Goal: Information Seeking & Learning: Learn about a topic

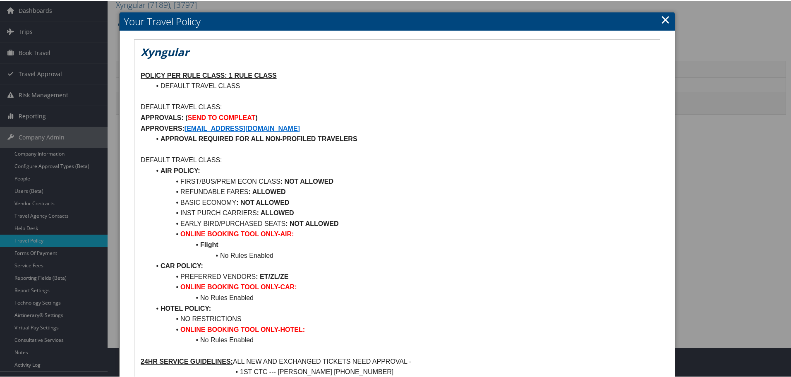
scroll to position [24, 0]
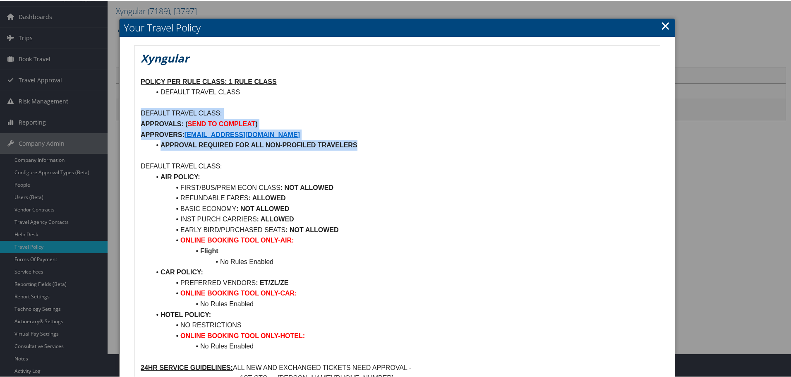
drag, startPoint x: 139, startPoint y: 110, endPoint x: 371, endPoint y: 147, distance: 234.6
click at [371, 147] on div "Xyngular POLICY PER RULE CLASS: 1 RULE CLASS DEFAULT TRAVEL CLASS DEFAULT TRAVE…" at bounding box center [398, 243] width 526 height 396
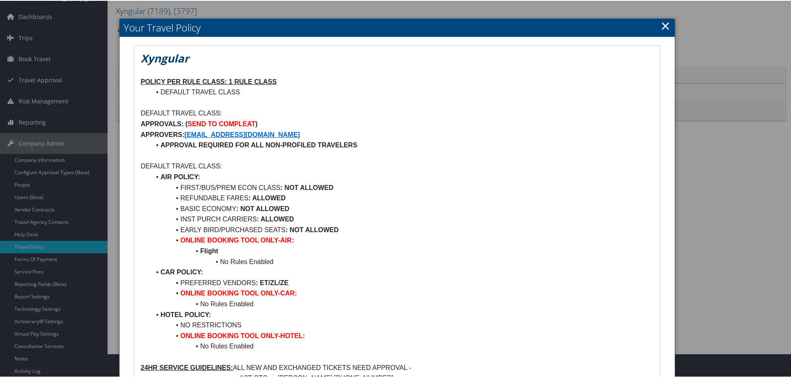
click at [185, 150] on p at bounding box center [397, 155] width 513 height 11
drag, startPoint x: 159, startPoint y: 145, endPoint x: 362, endPoint y: 147, distance: 202.8
click at [362, 147] on li "APPROVAL REQUIRED FOR ALL NON-PROFILED TRAVELERS" at bounding box center [402, 144] width 503 height 11
click at [206, 151] on p at bounding box center [397, 155] width 513 height 11
drag, startPoint x: 161, startPoint y: 144, endPoint x: 357, endPoint y: 144, distance: 196.2
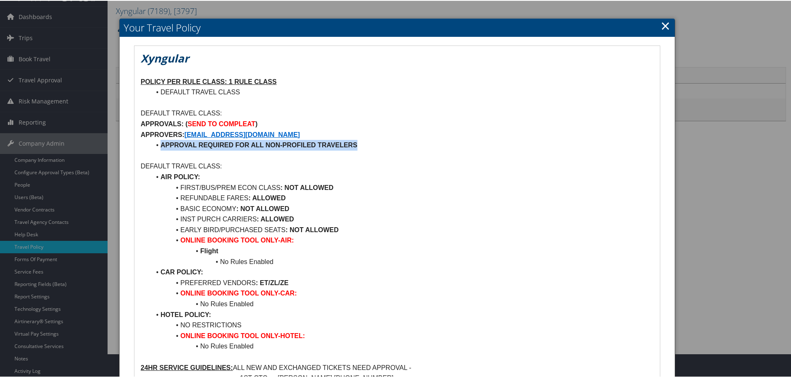
click at [357, 144] on li "APPROVAL REQUIRED FOR ALL NON-PROFILED TRAVELERS" at bounding box center [402, 144] width 503 height 11
click at [168, 143] on strong "APPROVAL REQUIRED FOR ALL NON-PROFILED TRAVELERS" at bounding box center [259, 144] width 197 height 7
click at [161, 143] on strong "APPROVAL REQUIRED FOR ALL NON-PROFILED TRAVELERS" at bounding box center [259, 144] width 197 height 7
drag, startPoint x: 161, startPoint y: 143, endPoint x: 386, endPoint y: 151, distance: 224.5
click at [386, 151] on div "Xyngular POLICY PER RULE CLASS: 1 RULE CLASS DEFAULT TRAVEL CLASS DEFAULT TRAVE…" at bounding box center [398, 243] width 526 height 396
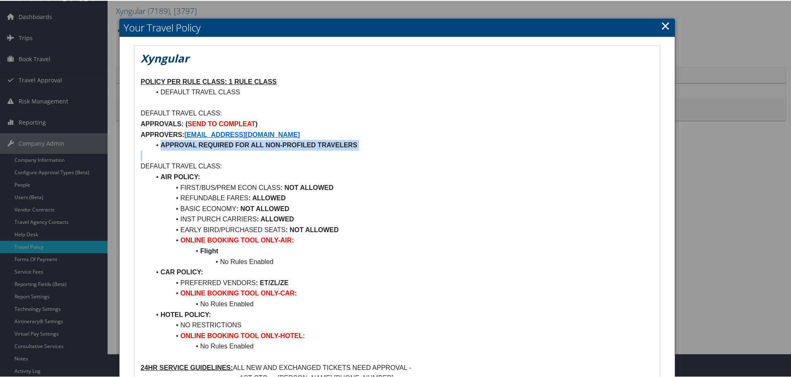
click at [348, 145] on strong "APPROVAL REQUIRED FOR ALL NON-PROFILED TRAVELERS" at bounding box center [259, 144] width 197 height 7
click at [168, 150] on p at bounding box center [397, 155] width 513 height 11
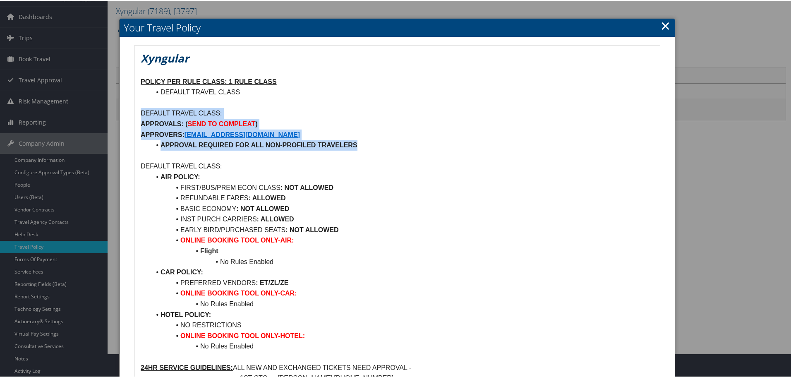
drag, startPoint x: 139, startPoint y: 111, endPoint x: 389, endPoint y: 147, distance: 252.0
click at [389, 147] on div "Xyngular POLICY PER RULE CLASS: 1 RULE CLASS DEFAULT TRAVEL CLASS DEFAULT TRAVE…" at bounding box center [398, 243] width 526 height 396
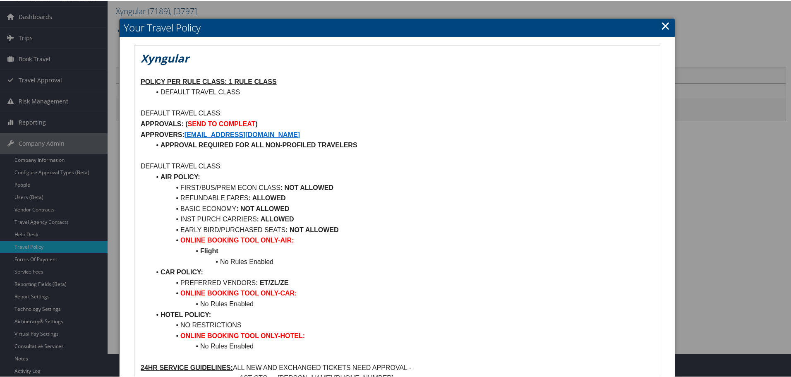
click at [188, 154] on p at bounding box center [397, 155] width 513 height 11
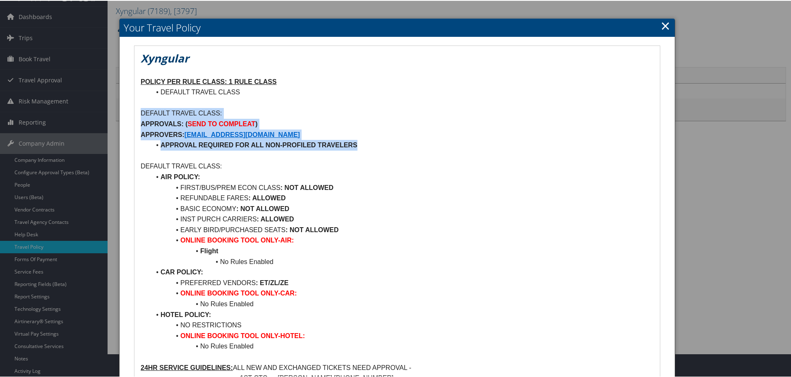
drag, startPoint x: 141, startPoint y: 113, endPoint x: 367, endPoint y: 139, distance: 227.1
click at [367, 139] on div "Xyngular POLICY PER RULE CLASS: 1 RULE CLASS DEFAULT TRAVEL CLASS DEFAULT TRAVE…" at bounding box center [398, 243] width 526 height 396
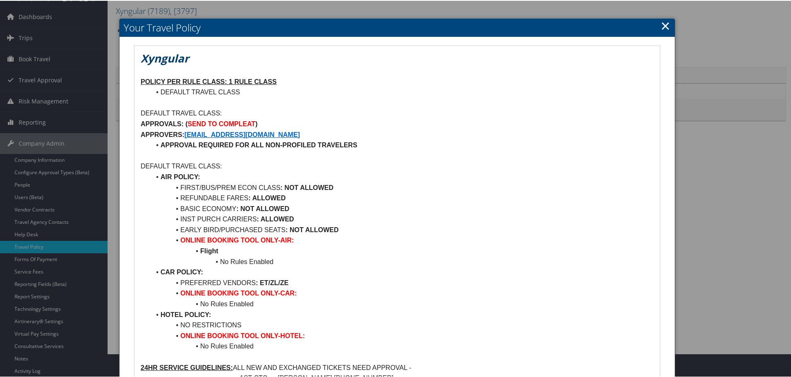
click at [359, 230] on li "EARLY BIRD/PURCHASED SEATS : NOT ALLOWED" at bounding box center [402, 229] width 503 height 11
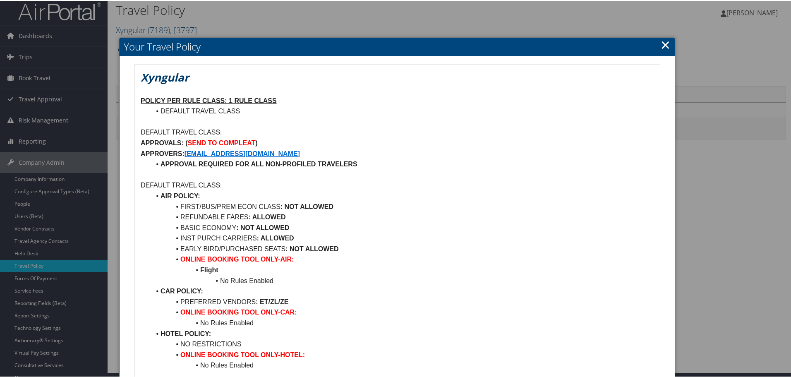
scroll to position [0, 0]
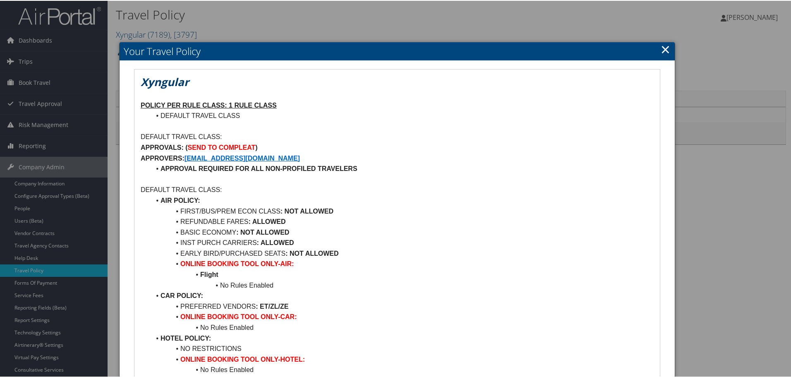
click at [369, 213] on li "FIRST/BUS/PREM ECON CLASS : NOT ALLOWED" at bounding box center [402, 210] width 503 height 11
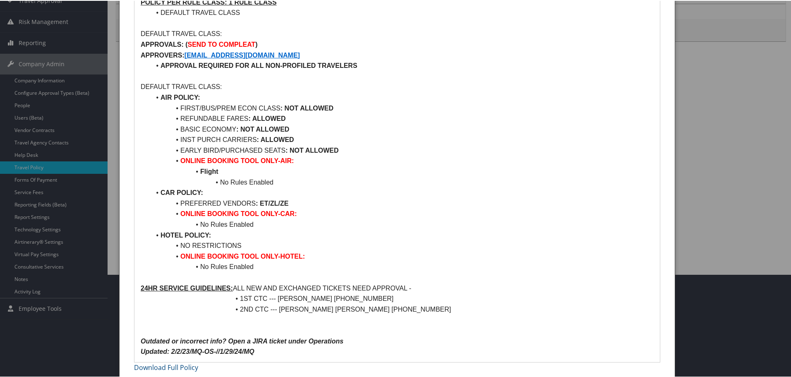
scroll to position [106, 0]
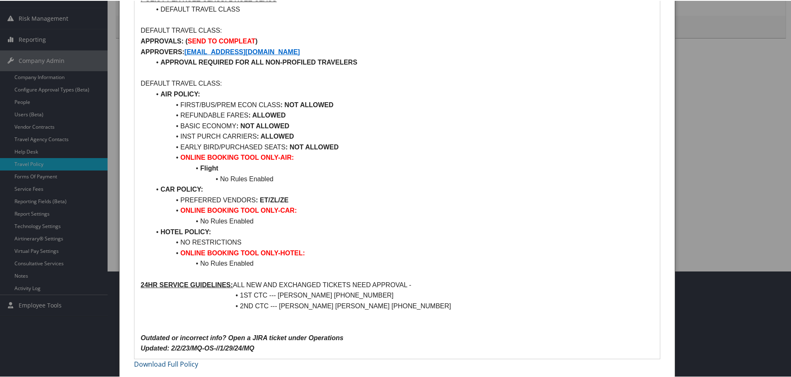
drag, startPoint x: 410, startPoint y: 195, endPoint x: 403, endPoint y: 197, distance: 7.3
click at [404, 197] on li "PREFERRED VENDORS : ET/ZL/ZE" at bounding box center [402, 199] width 503 height 11
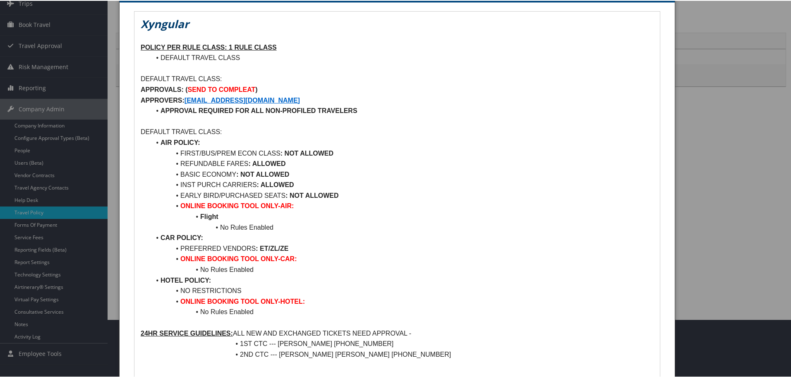
scroll to position [0, 0]
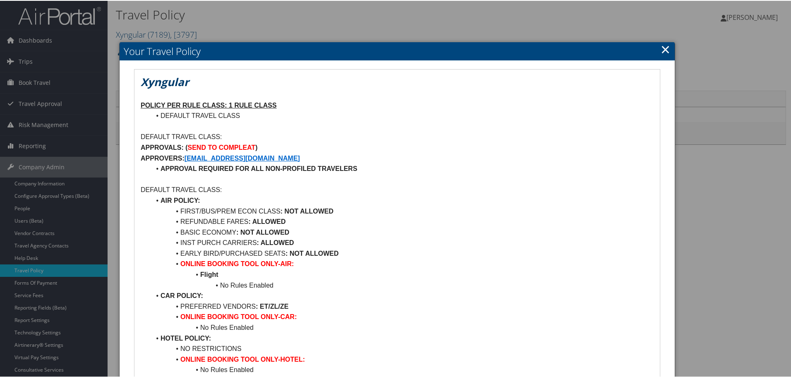
click at [225, 233] on li "BASIC ECONOMY : NOT ALLOWED" at bounding box center [402, 231] width 503 height 11
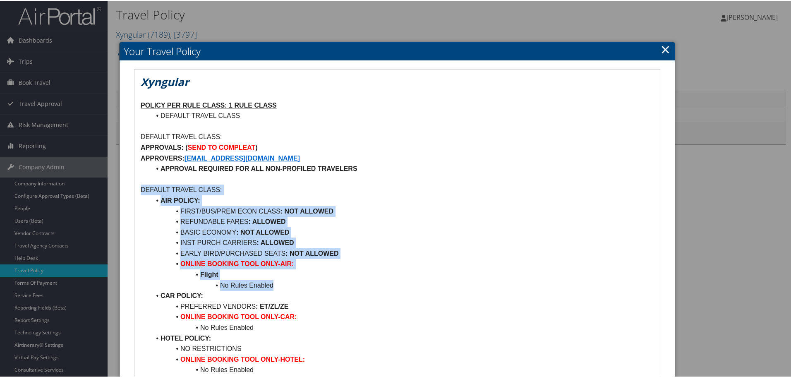
drag, startPoint x: 142, startPoint y: 188, endPoint x: 344, endPoint y: 286, distance: 224.7
click at [344, 286] on div "Xyngular POLICY PER RULE CLASS: 1 RULE CLASS DEFAULT TRAVEL CLASS DEFAULT TRAVE…" at bounding box center [398, 267] width 526 height 396
drag, startPoint x: 214, startPoint y: 218, endPoint x: 213, endPoint y: 213, distance: 5.0
click at [214, 217] on li "REFUNDABLE FARES : ALLOWED" at bounding box center [402, 221] width 503 height 11
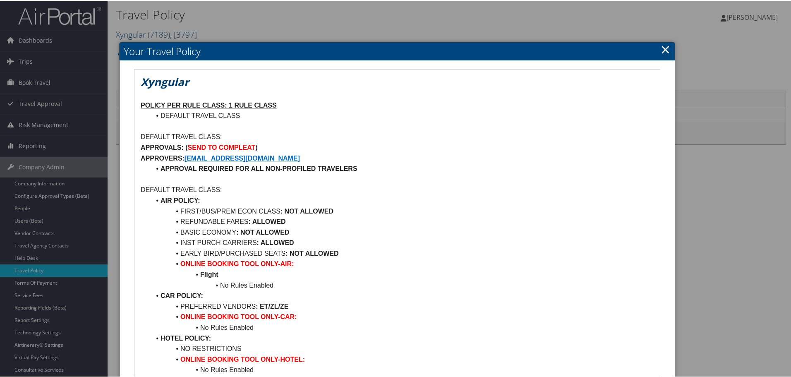
click at [181, 181] on p at bounding box center [397, 178] width 513 height 11
click at [664, 50] on link "×" at bounding box center [666, 48] width 10 height 17
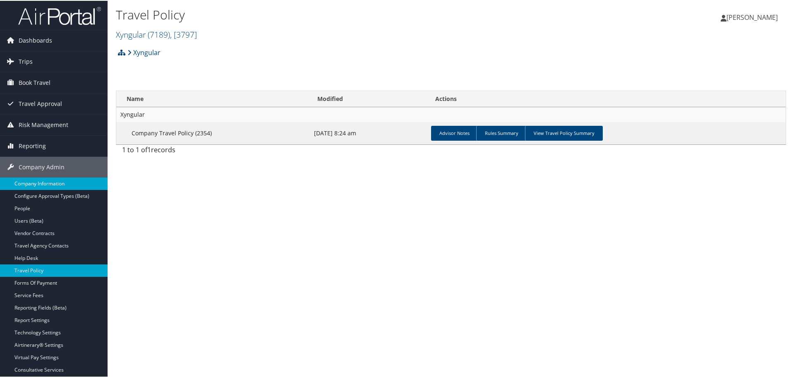
click at [48, 186] on link "Company Information" at bounding box center [54, 183] width 108 height 12
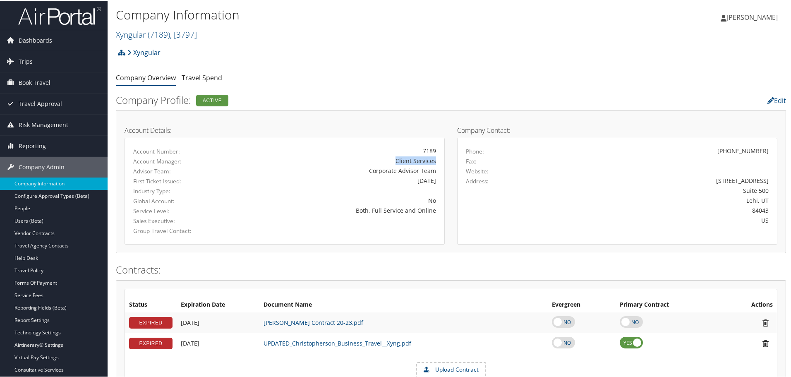
drag, startPoint x: 398, startPoint y: 160, endPoint x: 434, endPoint y: 160, distance: 36.0
click at [434, 160] on div "Client Services" at bounding box center [337, 160] width 198 height 9
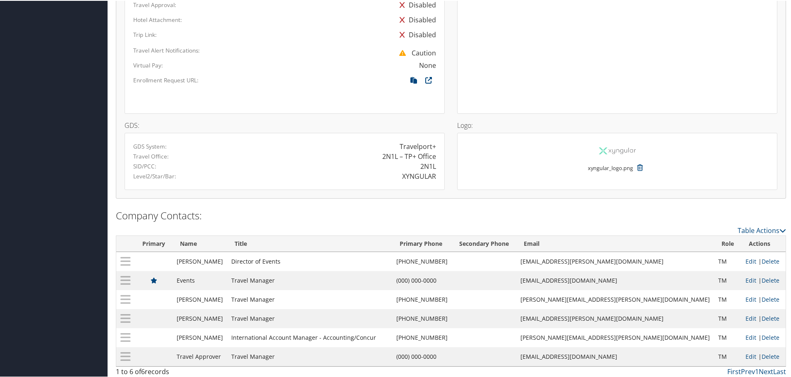
scroll to position [553, 0]
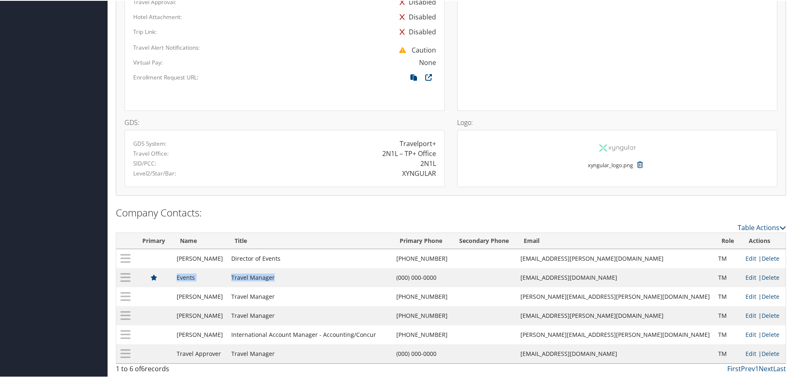
drag, startPoint x: 180, startPoint y: 274, endPoint x: 319, endPoint y: 276, distance: 138.7
click at [319, 276] on tr "Events Travel Manager (000) 000-0000 events@xyngular.com TM Edit | Delete" at bounding box center [451, 276] width 670 height 19
click at [266, 277] on td "Travel Manager" at bounding box center [309, 276] width 165 height 19
drag, startPoint x: 184, startPoint y: 275, endPoint x: 325, endPoint y: 281, distance: 140.8
click at [325, 281] on tr "Events Travel Manager (000) 000-0000 events@xyngular.com TM Edit | Delete" at bounding box center [451, 276] width 670 height 19
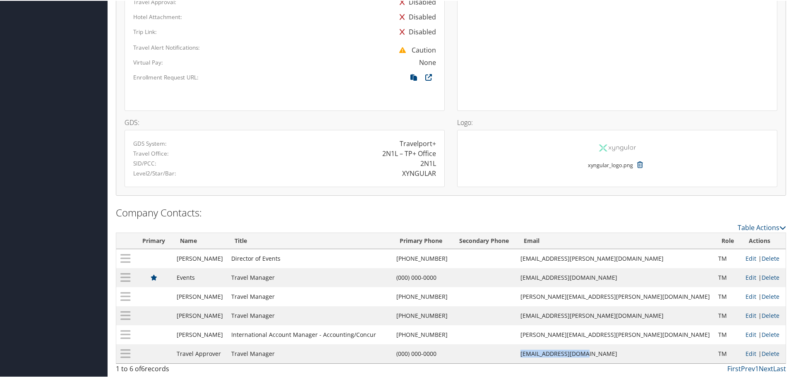
drag, startPoint x: 584, startPoint y: 355, endPoint x: 658, endPoint y: 355, distance: 74.5
click at [658, 355] on td "flights@xyngular.com" at bounding box center [616, 353] width 198 height 19
click at [260, 351] on td "Travel Manager" at bounding box center [309, 353] width 165 height 19
drag, startPoint x: 185, startPoint y: 353, endPoint x: 614, endPoint y: 354, distance: 428.8
click at [614, 354] on tr "Travel Approver Travel Manager (000) 000-0000 flights@xyngular.com TM Edit | De…" at bounding box center [451, 353] width 670 height 19
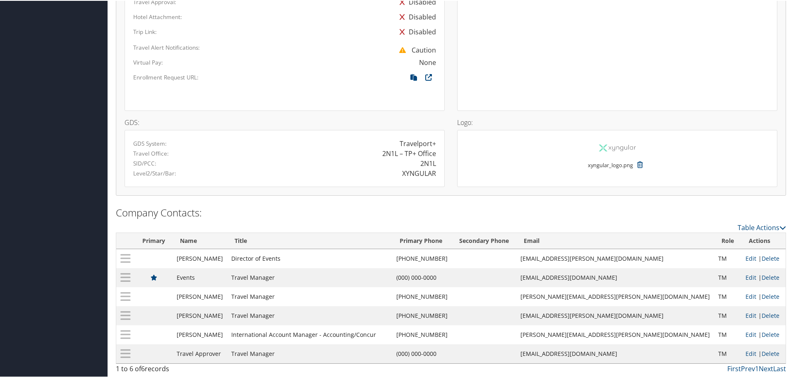
click at [227, 333] on td "Scott Russell" at bounding box center [200, 333] width 55 height 19
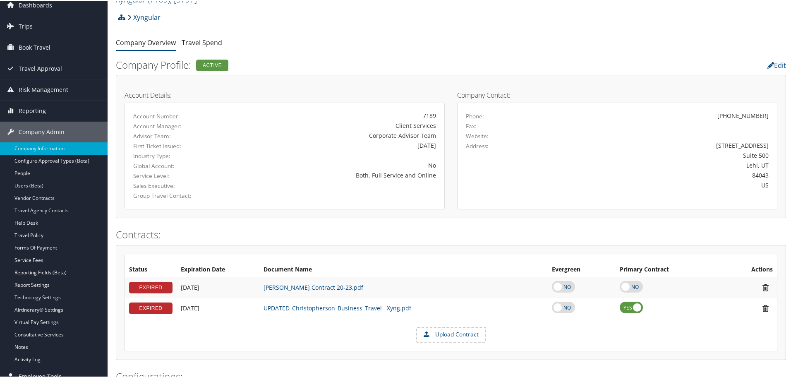
scroll to position [0, 0]
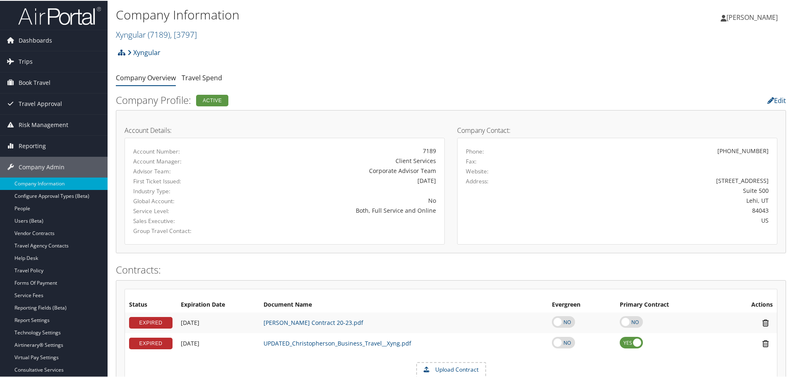
click at [548, 122] on div "Company Contact: Phone: (801) 610-4580 Fax: Website: Address: 200 W Ashton Blvd…" at bounding box center [617, 181] width 333 height 126
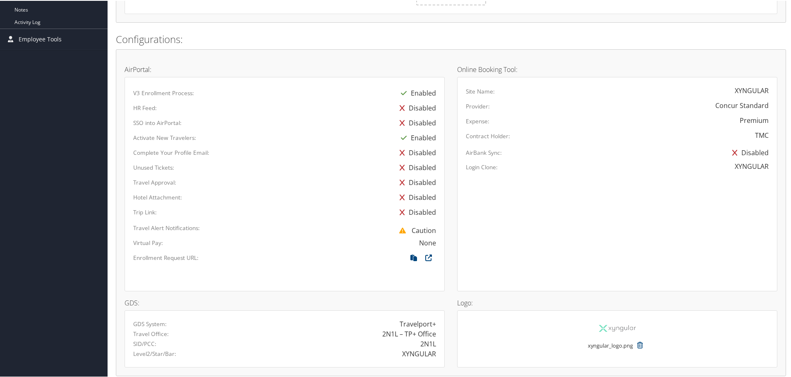
scroll to position [553, 0]
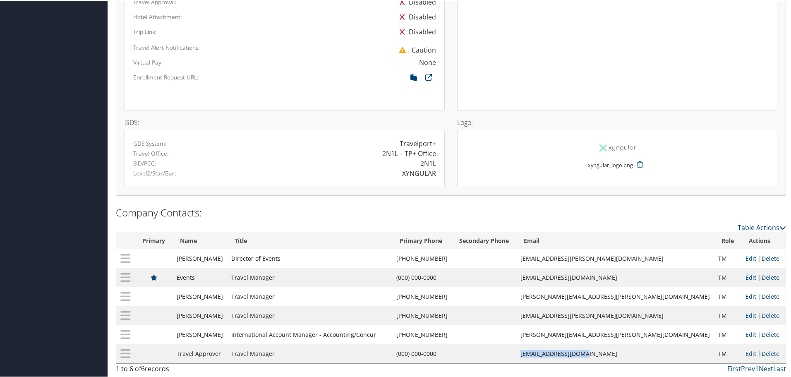
drag, startPoint x: 583, startPoint y: 354, endPoint x: 651, endPoint y: 358, distance: 67.5
click at [651, 358] on td "flights@xyngular.com" at bounding box center [616, 353] width 198 height 19
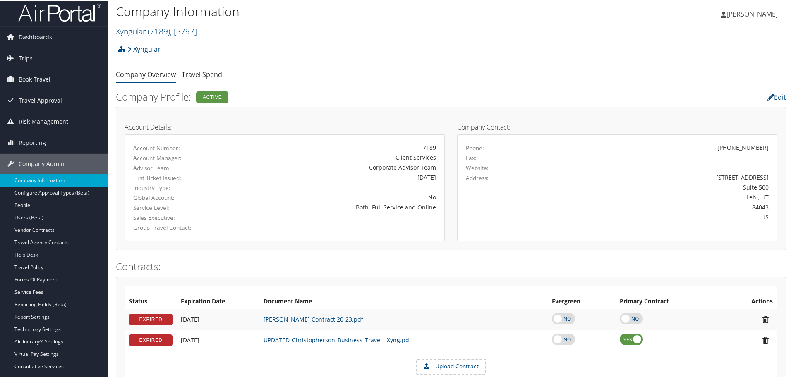
scroll to position [0, 0]
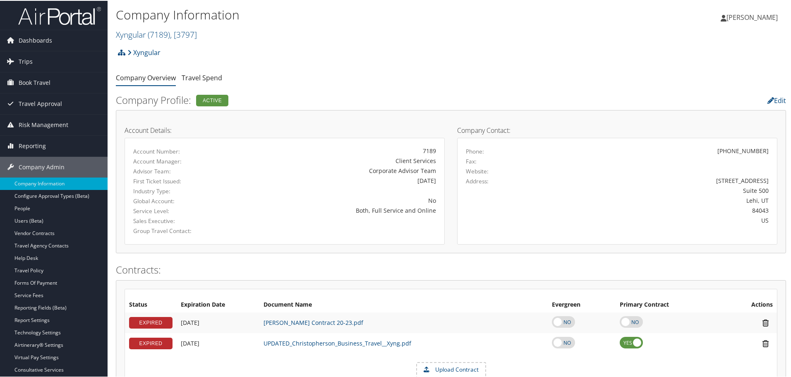
click at [127, 103] on h2 "Company Profile: Active" at bounding box center [337, 99] width 443 height 14
drag, startPoint x: 115, startPoint y: 99, endPoint x: 265, endPoint y: 98, distance: 150.2
click at [265, 98] on div "Company Profile: Active" at bounding box center [337, 100] width 455 height 19
click at [140, 118] on div "Account Details: Account Number: 7189 Account Manager: Client Services Advisor …" at bounding box center [451, 180] width 670 height 143
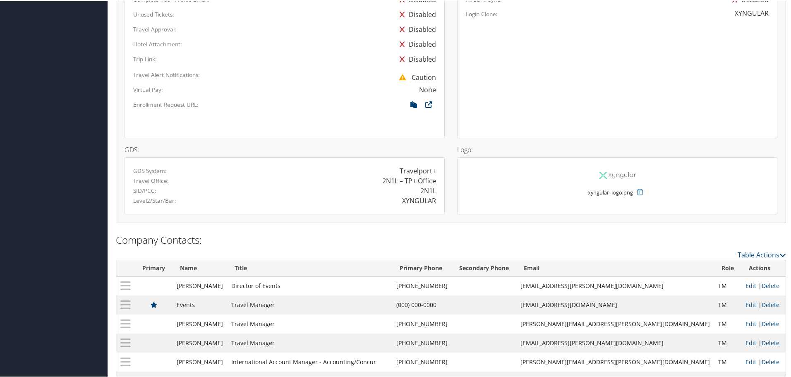
scroll to position [553, 0]
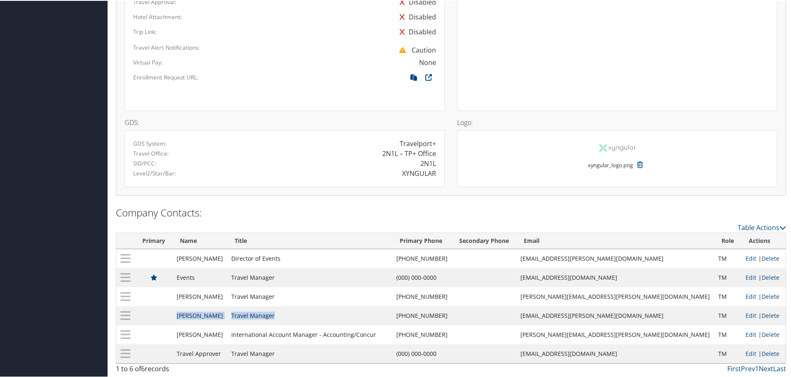
drag, startPoint x: 188, startPoint y: 315, endPoint x: 305, endPoint y: 316, distance: 116.7
click at [305, 316] on tr "Kyla Mcintosh Travel Manager (801) 864-8119 kyla.mcintosh@xyngular.com TM Edit …" at bounding box center [451, 314] width 670 height 19
drag, startPoint x: 187, startPoint y: 275, endPoint x: 407, endPoint y: 266, distance: 220.4
click at [406, 266] on tbody "Haleigh Maggard Director of Events (801) 610-4580 Haleigh.Maggard@xyngular.com …" at bounding box center [451, 305] width 670 height 114
drag, startPoint x: 580, startPoint y: 352, endPoint x: 659, endPoint y: 356, distance: 79.2
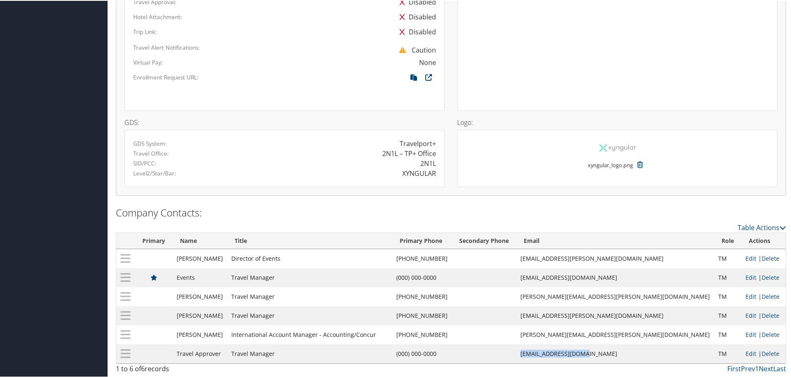
click at [659, 356] on tr "Travel Approver Travel Manager (000) 000-0000 flights@xyngular.com TM Edit | De…" at bounding box center [451, 353] width 670 height 19
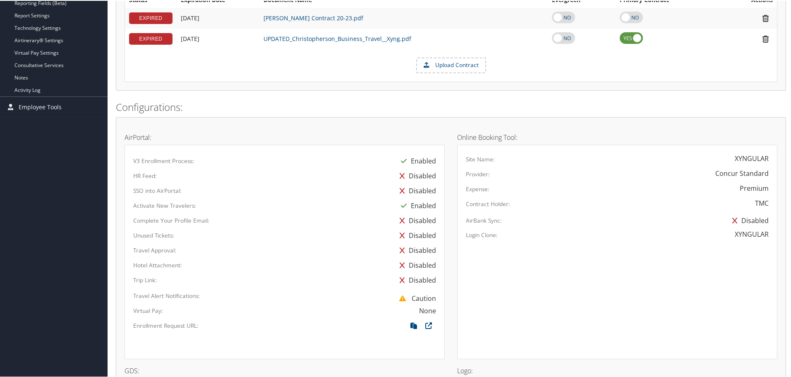
scroll to position [56, 0]
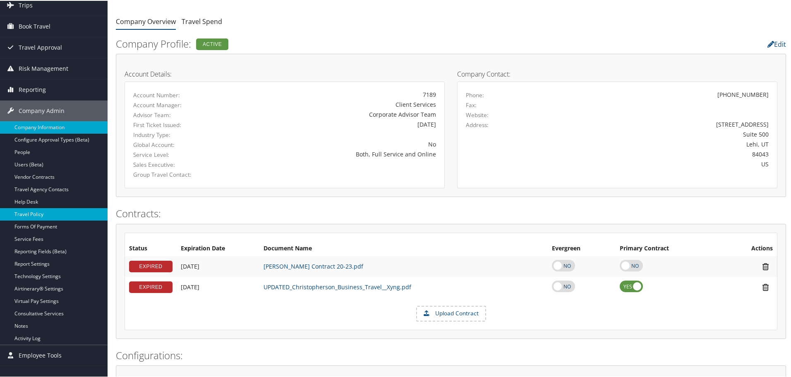
click at [35, 213] on link "Travel Policy" at bounding box center [54, 213] width 108 height 12
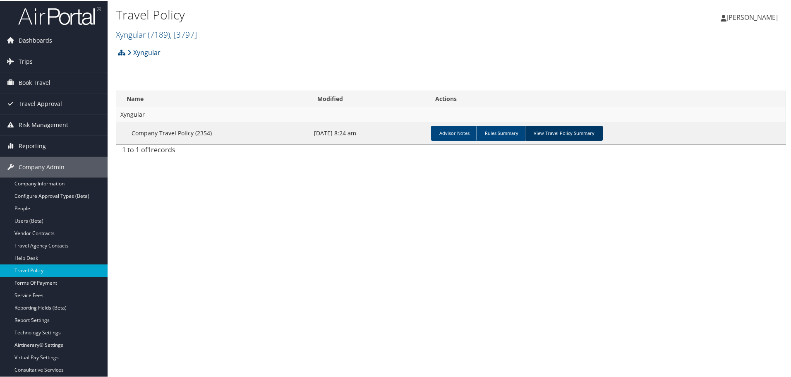
click at [548, 134] on link "View Travel Policy Summary" at bounding box center [564, 132] width 78 height 15
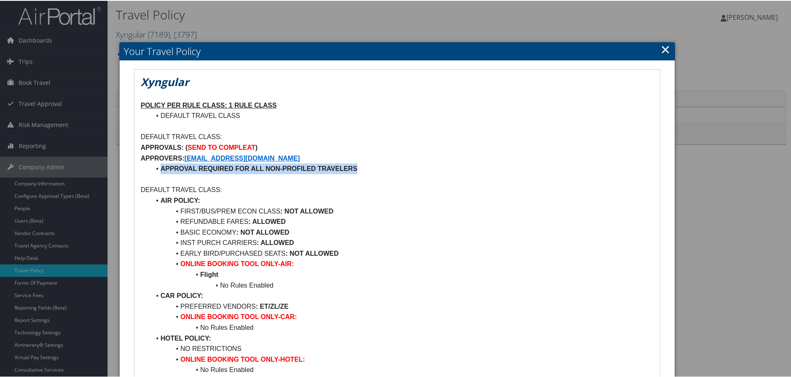
drag, startPoint x: 159, startPoint y: 169, endPoint x: 380, endPoint y: 170, distance: 221.8
click at [380, 170] on li "APPROVAL REQUIRED FOR ALL NON-PROFILED TRAVELERS" at bounding box center [402, 168] width 503 height 11
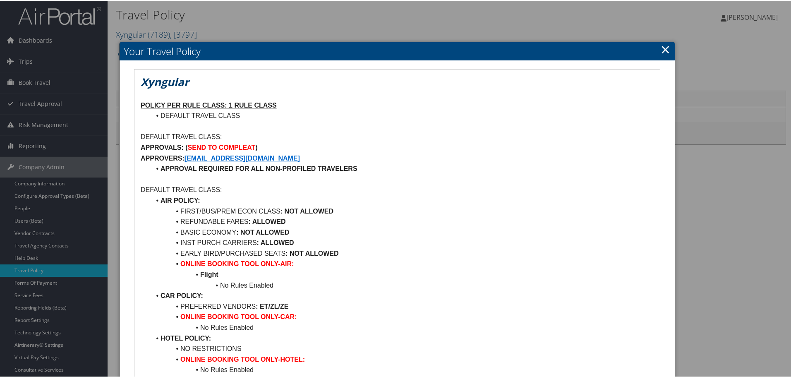
drag, startPoint x: 226, startPoint y: 178, endPoint x: 218, endPoint y: 178, distance: 8.7
click at [225, 178] on p at bounding box center [397, 178] width 513 height 11
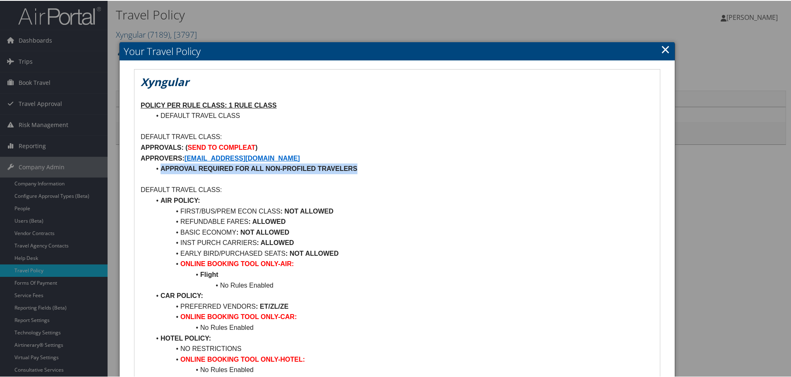
drag, startPoint x: 161, startPoint y: 166, endPoint x: 396, endPoint y: 165, distance: 234.7
click at [396, 165] on li "APPROVAL REQUIRED FOR ALL NON-PROFILED TRAVELERS" at bounding box center [402, 168] width 503 height 11
click at [288, 170] on strong "APPROVAL REQUIRED FOR ALL NON-PROFILED TRAVELERS" at bounding box center [259, 167] width 197 height 7
drag, startPoint x: 140, startPoint y: 156, endPoint x: 417, endPoint y: 172, distance: 276.9
click at [417, 172] on div "Xyngular POLICY PER RULE CLASS: 1 RULE CLASS DEFAULT TRAVEL CLASS DEFAULT TRAVE…" at bounding box center [398, 267] width 526 height 396
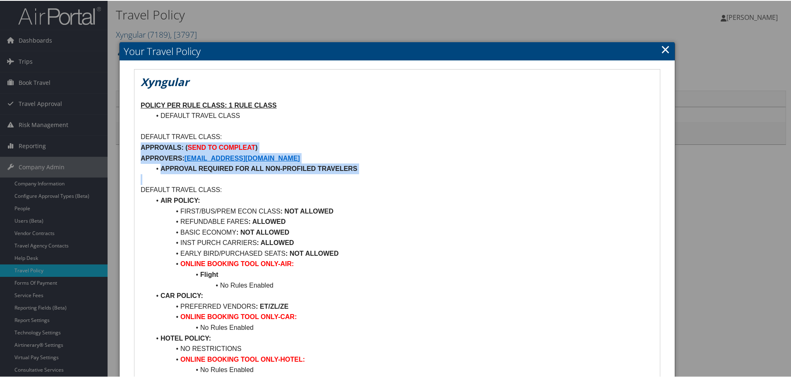
drag, startPoint x: 142, startPoint y: 144, endPoint x: 403, endPoint y: 180, distance: 263.2
click at [403, 180] on div "Xyngular POLICY PER RULE CLASS: 1 RULE CLASS DEFAULT TRAVEL CLASS DEFAULT TRAVE…" at bounding box center [398, 267] width 526 height 396
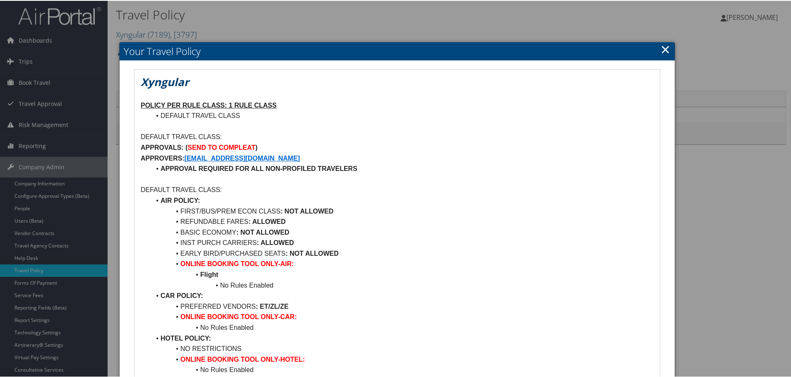
drag, startPoint x: 250, startPoint y: 228, endPoint x: 159, endPoint y: 225, distance: 90.7
click at [250, 228] on strong ": NOT ALLOWED" at bounding box center [262, 231] width 53 height 7
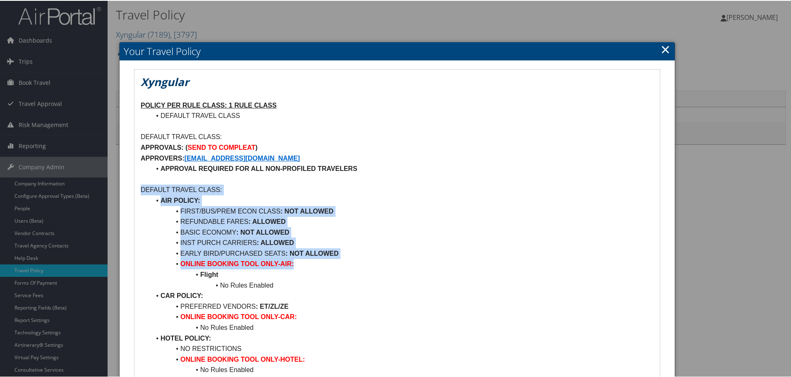
drag, startPoint x: 142, startPoint y: 186, endPoint x: 356, endPoint y: 266, distance: 228.3
click at [356, 265] on div "Xyngular POLICY PER RULE CLASS: 1 RULE CLASS DEFAULT TRAVEL CLASS DEFAULT TRAVE…" at bounding box center [398, 267] width 526 height 396
